Goal: Transaction & Acquisition: Purchase product/service

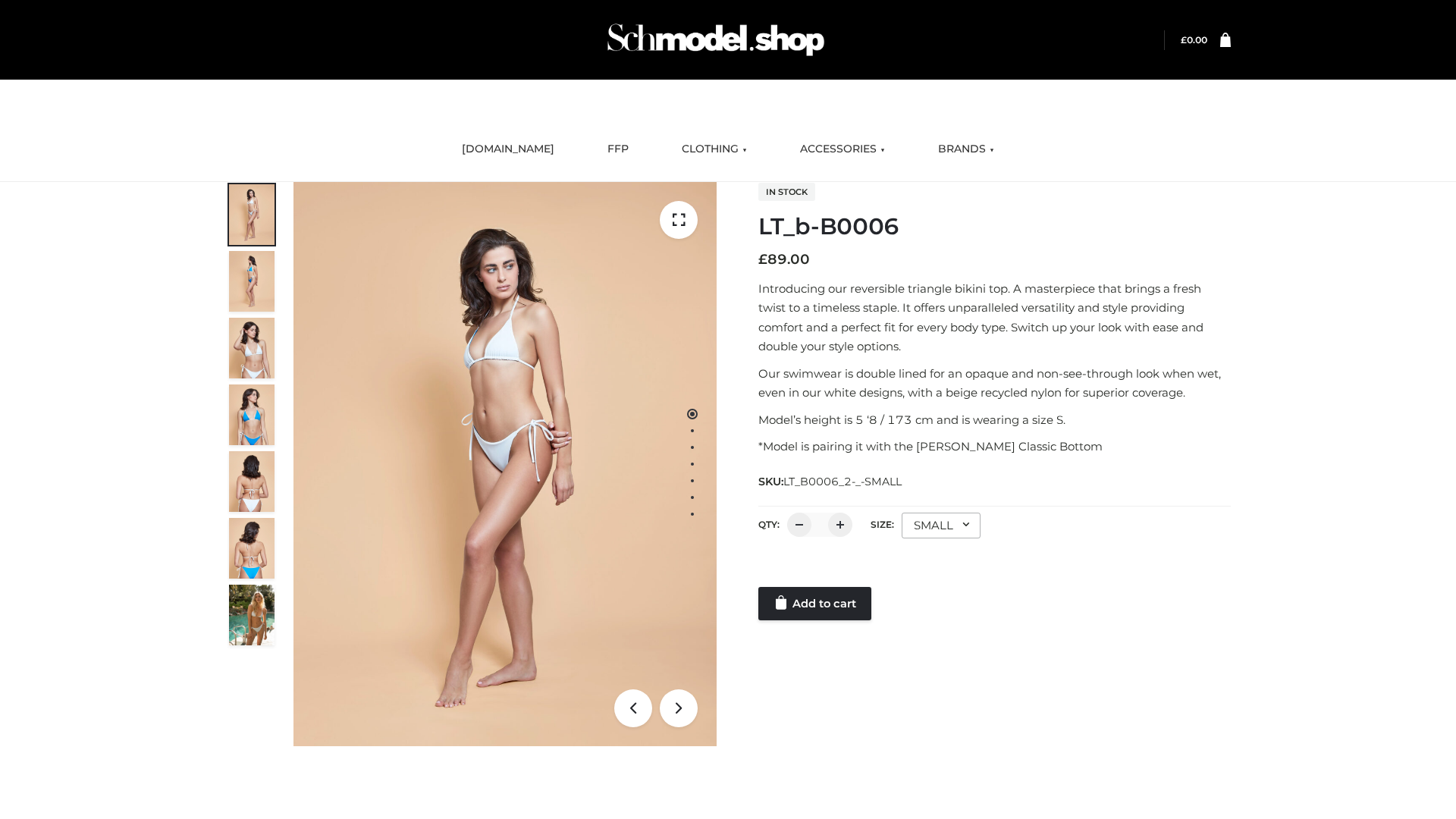
click at [816, 603] on link "Add to cart" at bounding box center [815, 602] width 113 height 33
